Goal: Communication & Community: Answer question/provide support

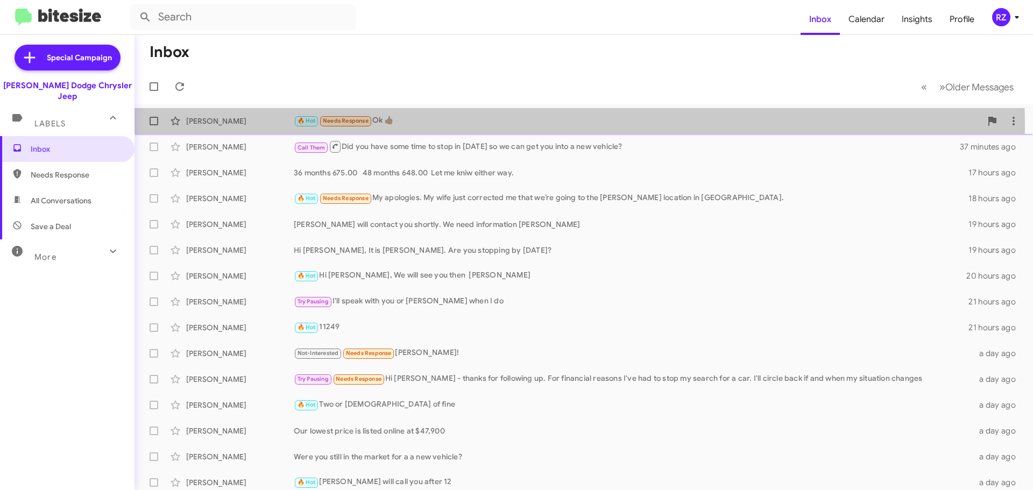
click at [270, 126] on div "[PERSON_NAME]" at bounding box center [240, 121] width 108 height 11
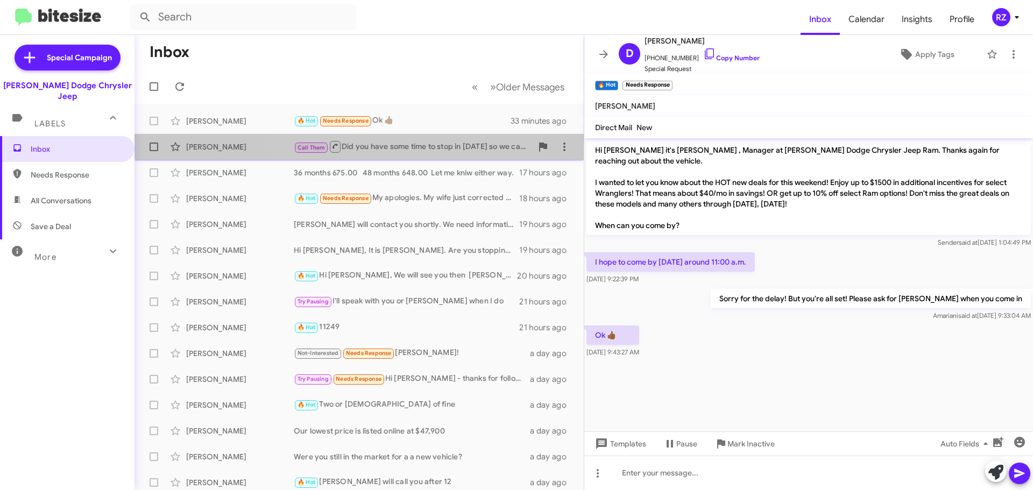
click at [390, 151] on div "Call Them Did you have some time to stop in [DATE] so we can get you into a new…" at bounding box center [413, 146] width 238 height 13
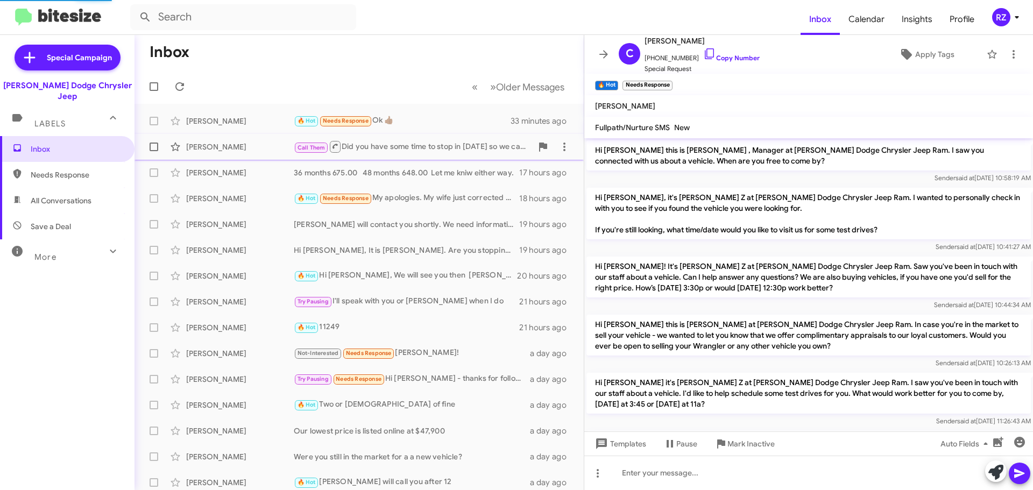
scroll to position [373, 0]
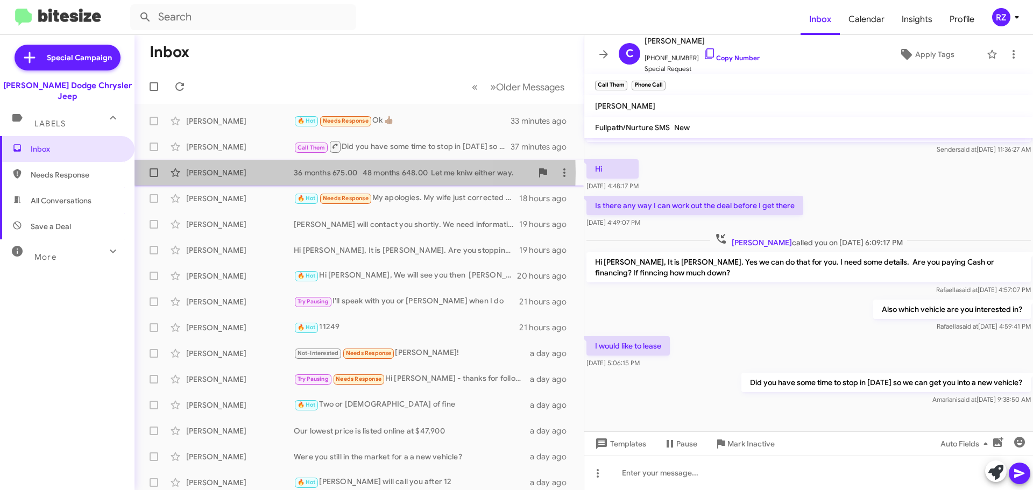
click at [261, 173] on div "[PERSON_NAME]" at bounding box center [240, 172] width 108 height 11
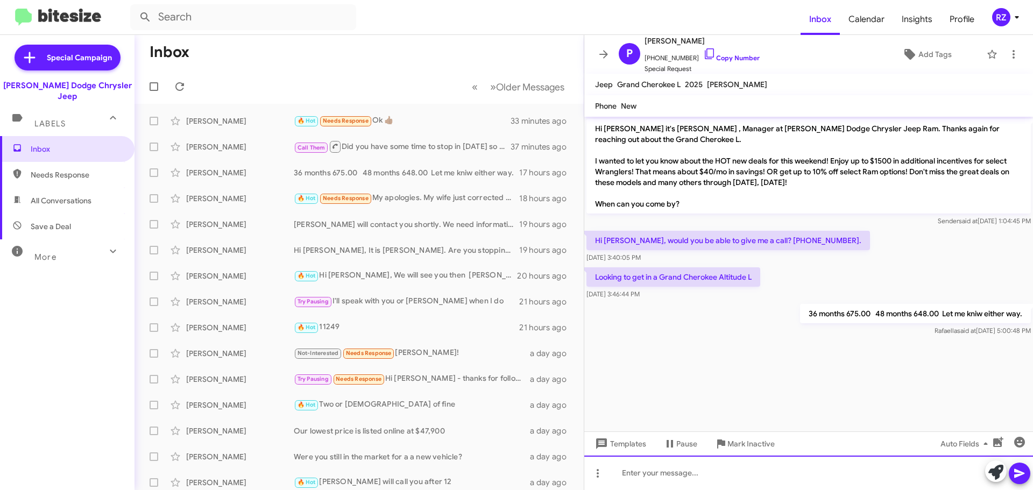
click at [649, 472] on div at bounding box center [808, 473] width 449 height 34
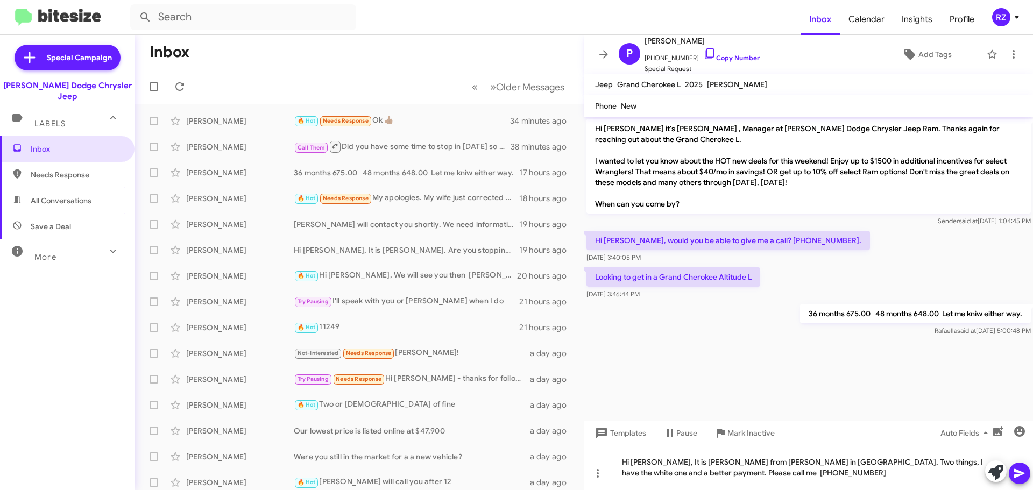
click at [1018, 470] on icon at bounding box center [1019, 473] width 13 height 13
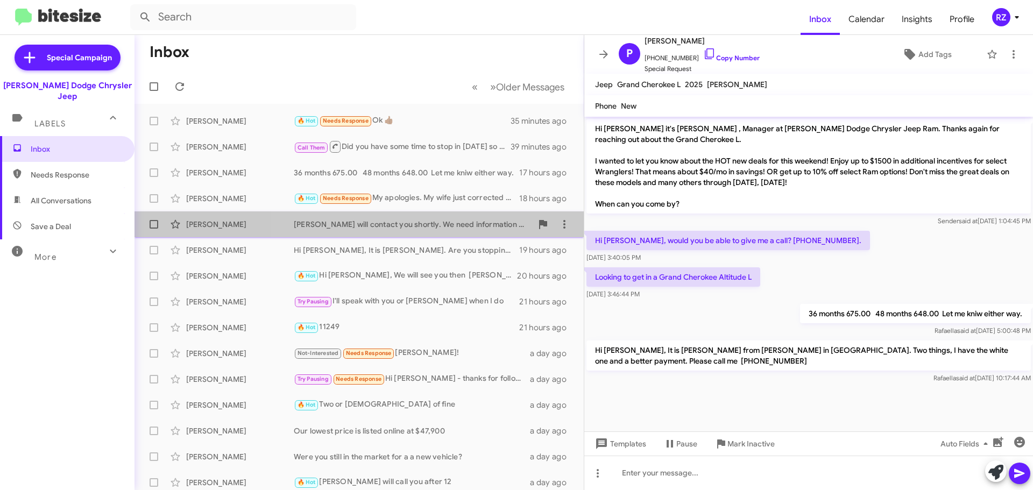
click at [503, 227] on div "[PERSON_NAME] will contact you shortly. We need information [PERSON_NAME]" at bounding box center [413, 224] width 238 height 11
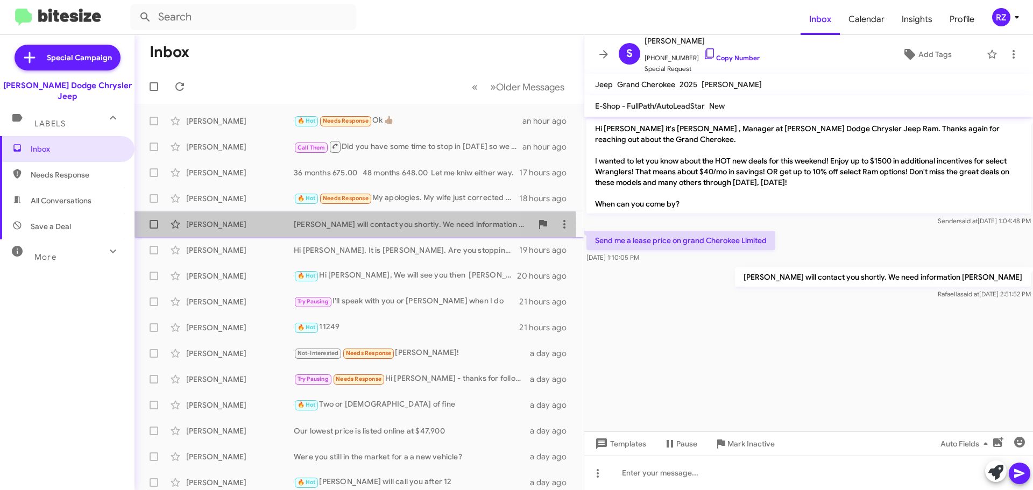
click at [275, 226] on div "[PERSON_NAME]" at bounding box center [240, 224] width 108 height 11
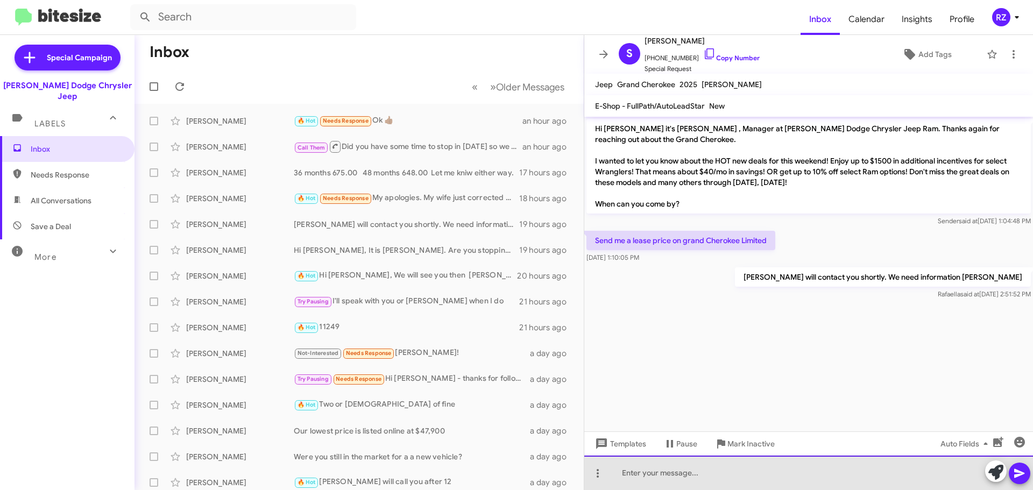
click at [639, 474] on div at bounding box center [808, 473] width 449 height 34
